Goal: Task Accomplishment & Management: Manage account settings

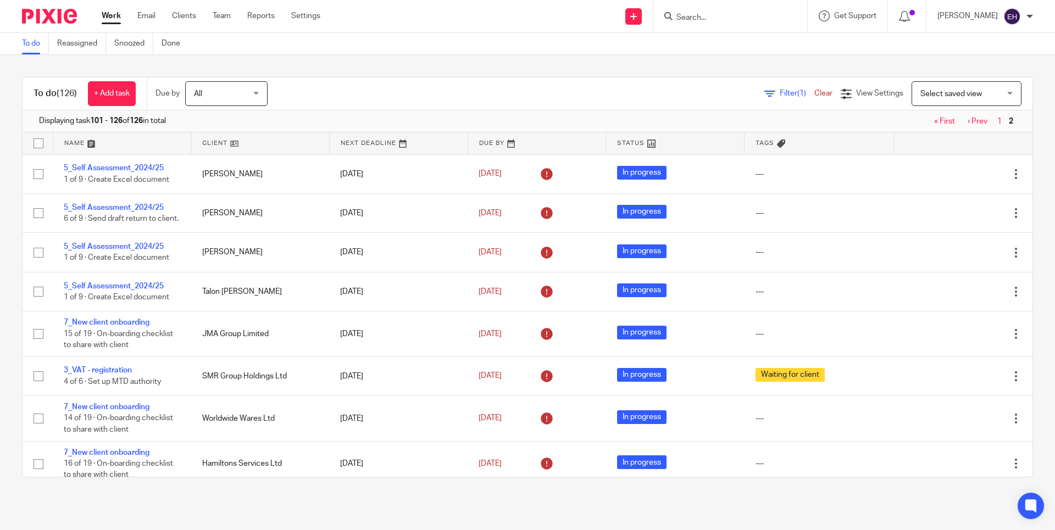
scroll to position [884, 0]
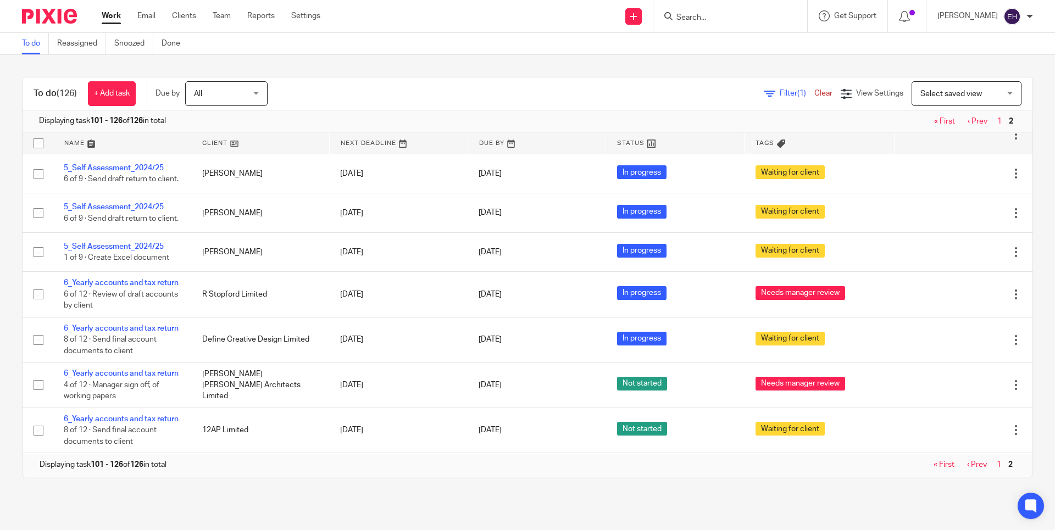
click at [758, 19] on input "Search" at bounding box center [724, 18] width 99 height 10
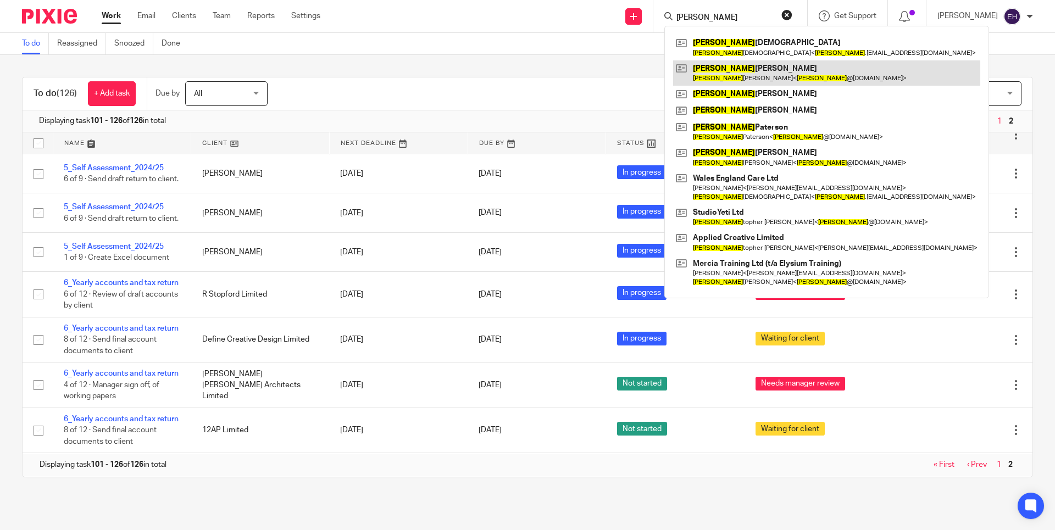
type input "chris"
click at [774, 73] on link at bounding box center [826, 72] width 307 height 25
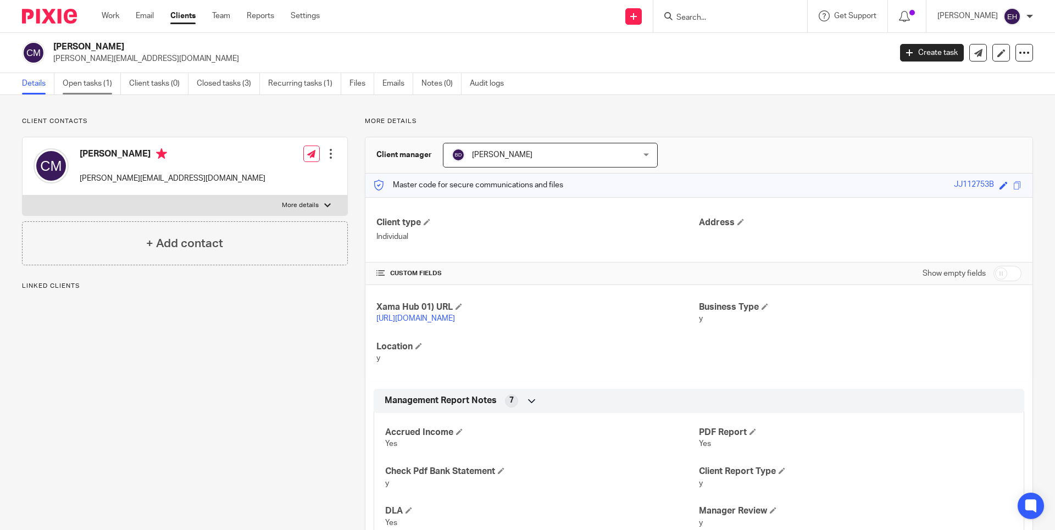
click at [84, 82] on link "Open tasks (1)" at bounding box center [92, 83] width 58 height 21
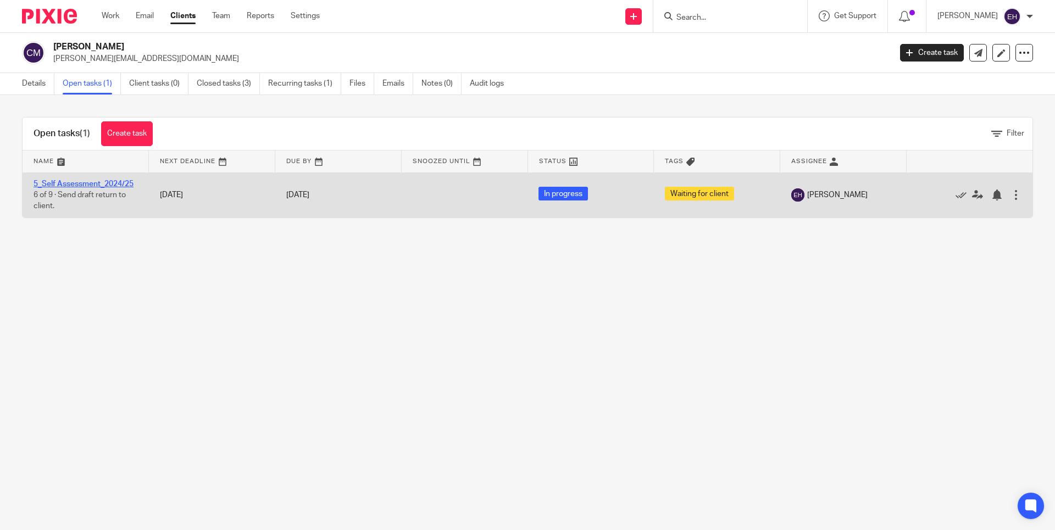
click at [90, 184] on link "5_Self Assessment_2024/25" at bounding box center [84, 184] width 100 height 8
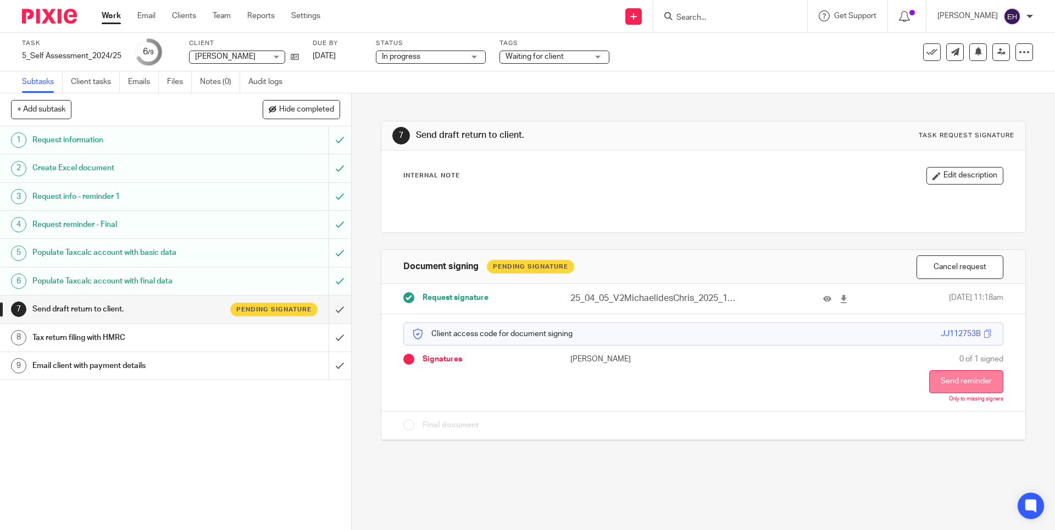
click at [953, 377] on button "Send reminder" at bounding box center [966, 381] width 74 height 23
click at [112, 20] on link "Work" at bounding box center [111, 15] width 19 height 11
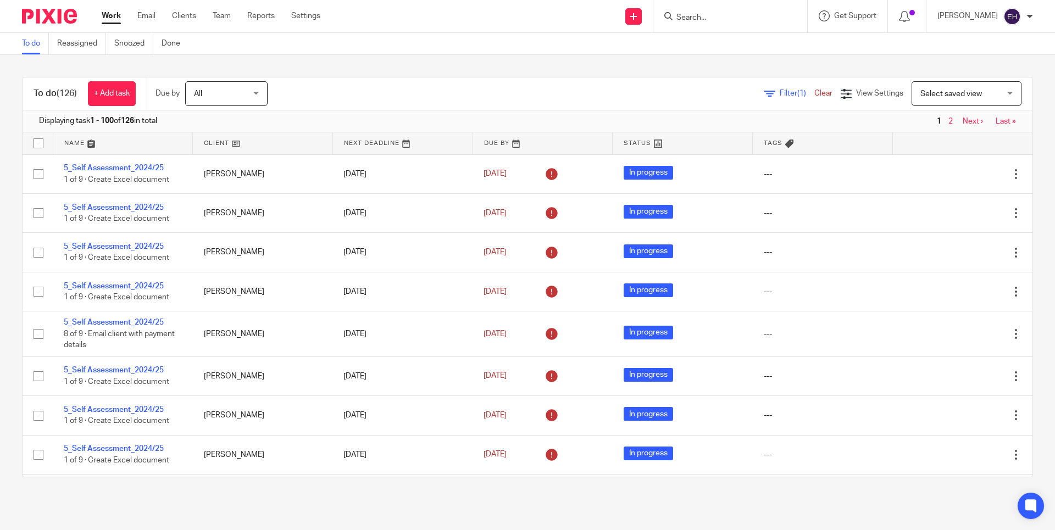
click at [700, 19] on input "Search" at bounding box center [724, 18] width 99 height 10
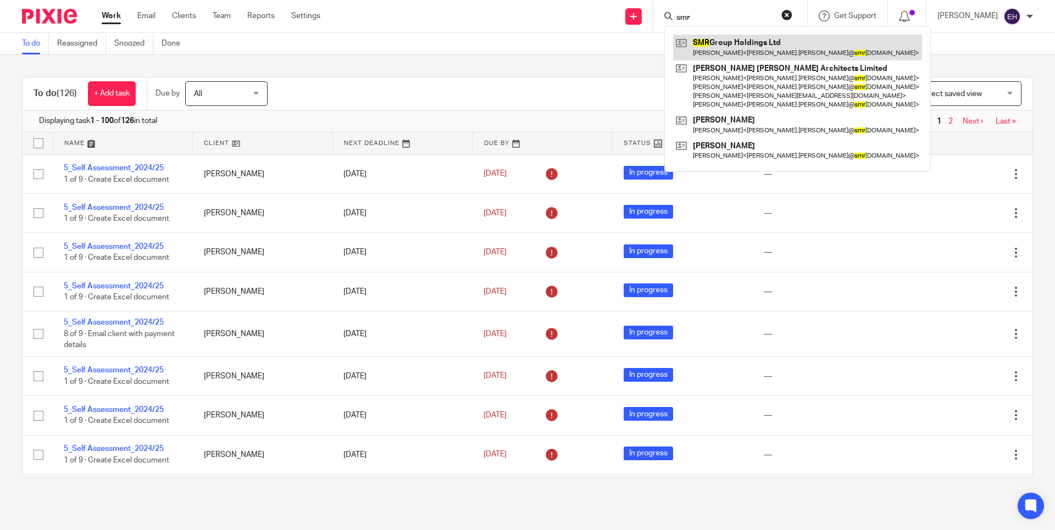
type input "smr"
click at [716, 42] on link at bounding box center [797, 47] width 249 height 25
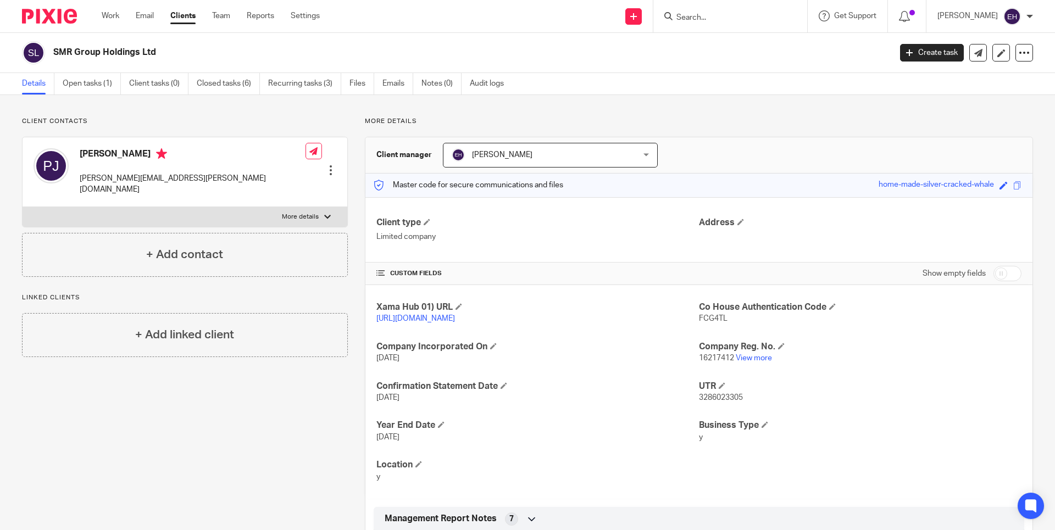
click at [706, 7] on div at bounding box center [730, 16] width 154 height 32
drag, startPoint x: 729, startPoint y: 355, endPoint x: 695, endPoint y: 357, distance: 34.1
click at [699, 357] on span "16217412" at bounding box center [716, 358] width 35 height 8
copy span "16217412"
click at [103, 20] on link "Work" at bounding box center [111, 15] width 18 height 11
